Goal: Task Accomplishment & Management: Complete application form

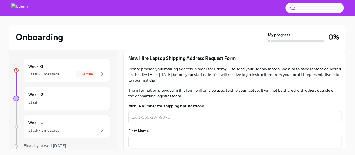
scroll to position [73, 0]
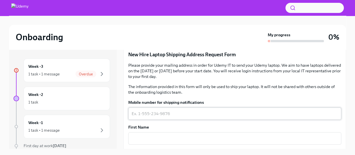
click at [211, 111] on textarea "Mobile number for shipping notifications" at bounding box center [235, 113] width 206 height 7
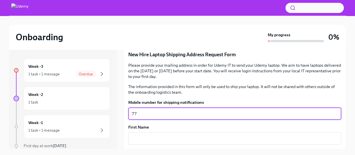
type textarea "7"
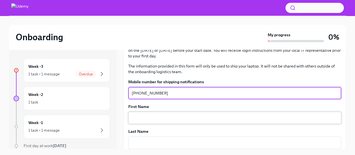
type textarea "[PHONE_NUMBER]"
click at [203, 115] on textarea "First Name" at bounding box center [235, 117] width 206 height 7
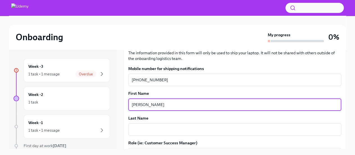
scroll to position [107, 0]
type textarea "[PERSON_NAME]"
click at [189, 132] on div "x ​" at bounding box center [234, 129] width 213 height 12
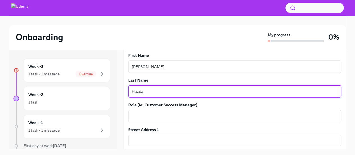
scroll to position [145, 0]
type textarea "Hazda"
click at [186, 115] on textarea "Role (ie: Customer Success Manager)" at bounding box center [235, 115] width 206 height 7
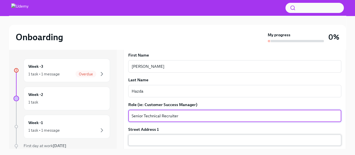
type textarea "Senior Technical Recruiter"
click at [180, 138] on input "text" at bounding box center [234, 139] width 213 height 11
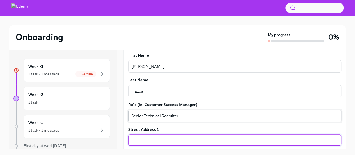
click at [232, 121] on div "Senior Technical Recruiter x ​" at bounding box center [234, 115] width 213 height 12
click at [180, 143] on input "text" at bounding box center [234, 139] width 213 height 11
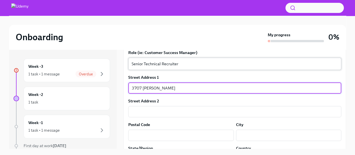
scroll to position [197, 0]
type input "3707 [PERSON_NAME]"
click at [182, 137] on input "text" at bounding box center [181, 134] width 106 height 11
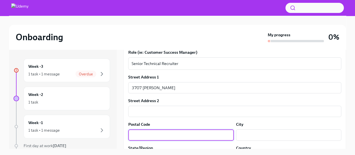
type input "78613"
type input "[GEOGRAPHIC_DATA]"
type input "US"
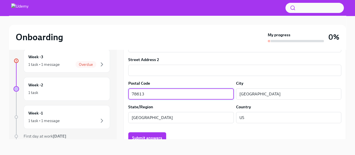
scroll to position [247, 0]
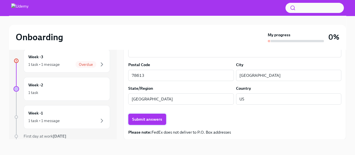
click at [153, 120] on span "Submit answers" at bounding box center [147, 119] width 30 height 6
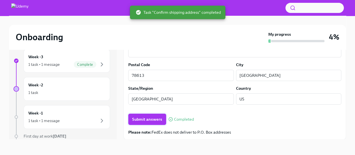
click at [153, 120] on span "Submit answers" at bounding box center [147, 119] width 30 height 6
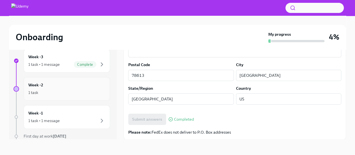
click at [91, 93] on div "1 task" at bounding box center [66, 92] width 77 height 7
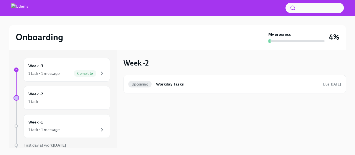
scroll to position [1, 0]
click at [177, 83] on h6 "Workday Tasks" at bounding box center [237, 84] width 163 height 6
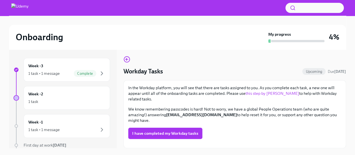
scroll to position [19, 0]
click at [225, 127] on div "I have completed my Workday tasks" at bounding box center [234, 132] width 213 height 11
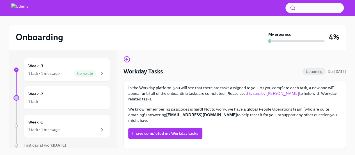
click at [225, 127] on div "I have completed my Workday tasks" at bounding box center [234, 132] width 213 height 11
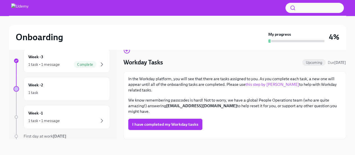
scroll to position [0, 0]
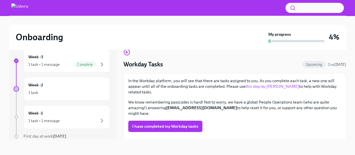
click at [266, 85] on link "this step by [PERSON_NAME]" at bounding box center [273, 86] width 54 height 5
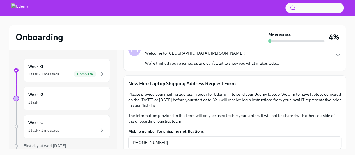
scroll to position [44, 0]
click at [84, 105] on div "Week -2 1 task" at bounding box center [67, 98] width 86 height 24
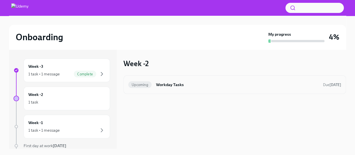
click at [180, 84] on h6 "Workday Tasks" at bounding box center [237, 84] width 163 height 6
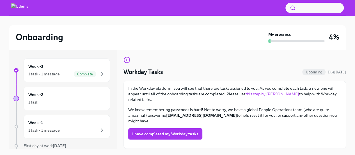
scroll to position [17, 0]
click at [268, 91] on link "this step by [PERSON_NAME]" at bounding box center [273, 93] width 54 height 5
